Goal: Task Accomplishment & Management: Use online tool/utility

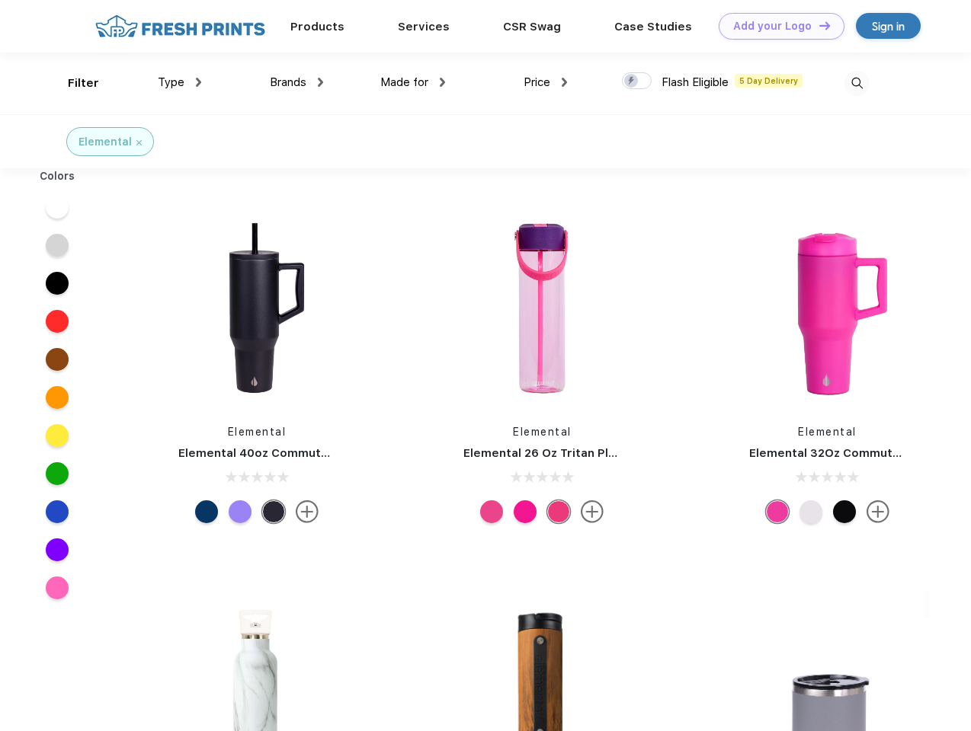
click at [776, 26] on link "Add your Logo Design Tool" at bounding box center [781, 26] width 126 height 27
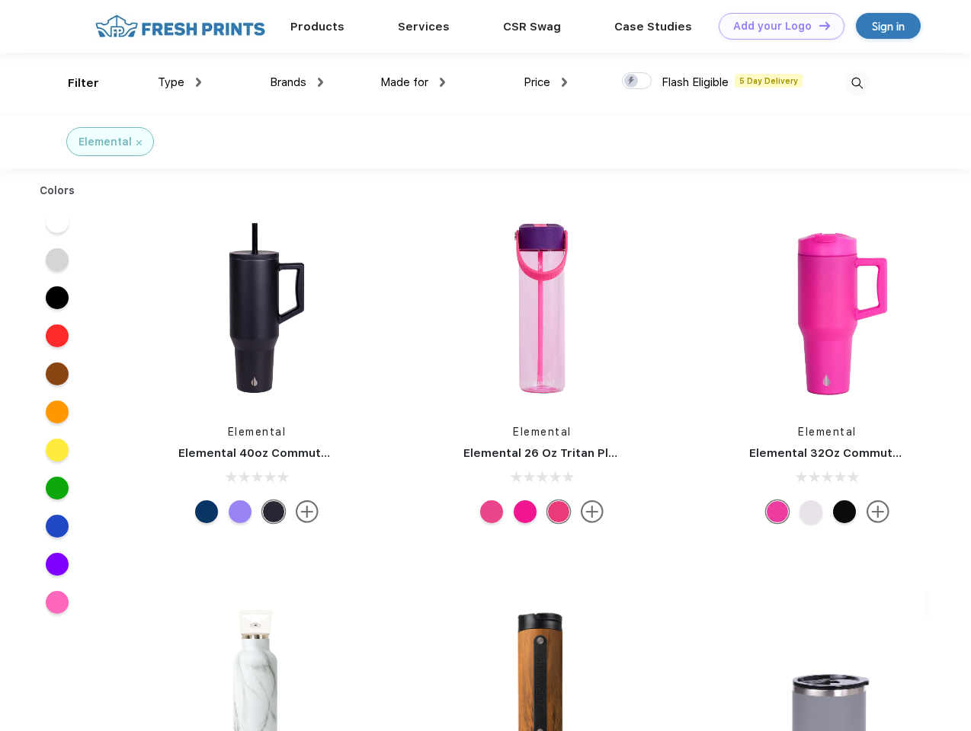
click at [0, 0] on div "Design Tool" at bounding box center [0, 0] width 0 height 0
click at [817, 25] on link "Add your Logo Design Tool" at bounding box center [781, 26] width 126 height 27
click at [73, 83] on div "Filter" at bounding box center [83, 84] width 31 height 18
click at [180, 82] on span "Type" at bounding box center [171, 82] width 27 height 14
click at [296, 82] on span "Brands" at bounding box center [288, 82] width 37 height 14
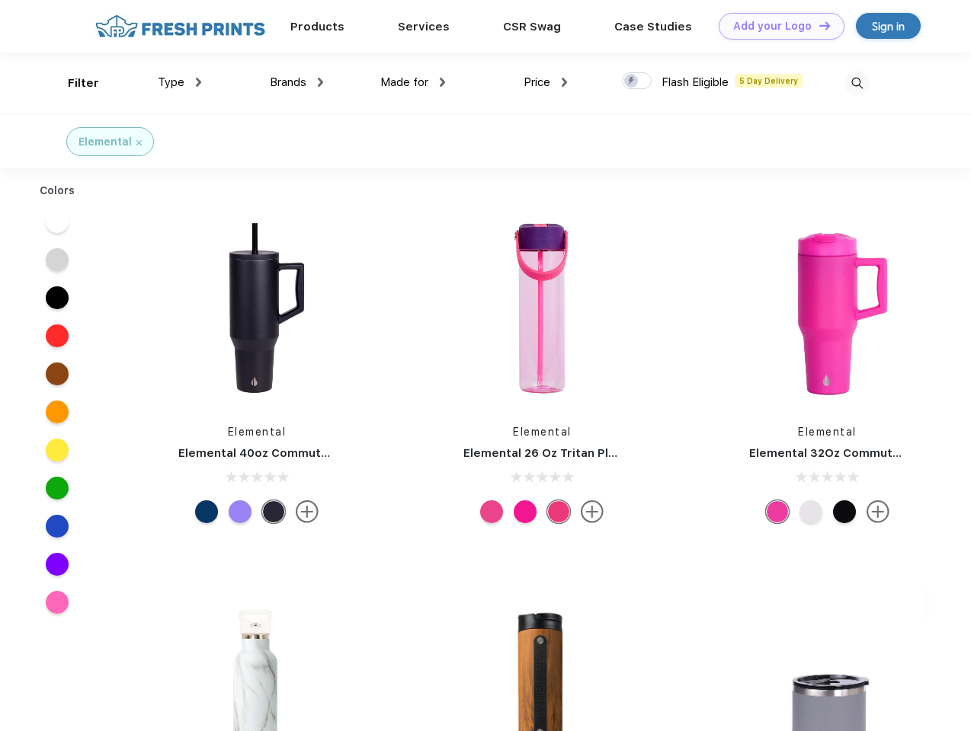
click at [413, 82] on span "Made for" at bounding box center [404, 82] width 48 height 14
click at [545, 82] on span "Price" at bounding box center [536, 82] width 27 height 14
click at [637, 82] on div at bounding box center [637, 80] width 30 height 17
click at [632, 82] on input "checkbox" at bounding box center [627, 77] width 10 height 10
click at [856, 83] on img at bounding box center [856, 83] width 25 height 25
